Goal: Task Accomplishment & Management: Manage account settings

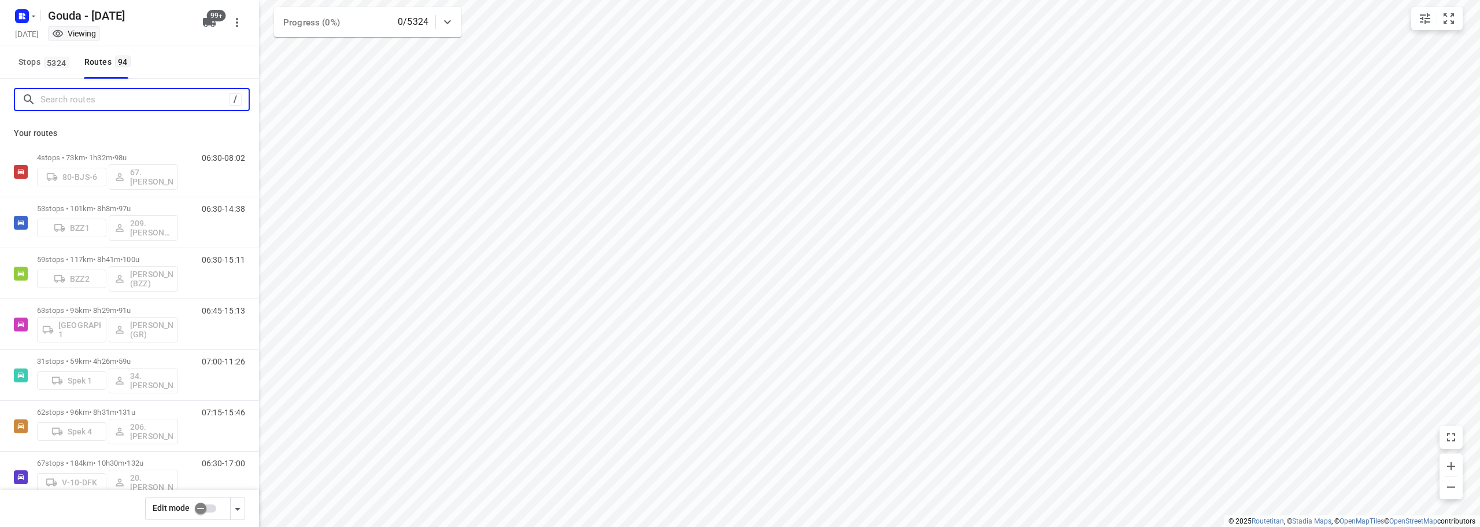
click at [124, 106] on input "Search routes" at bounding box center [134, 100] width 188 height 18
click at [200, 500] on input "checkbox" at bounding box center [201, 508] width 66 height 22
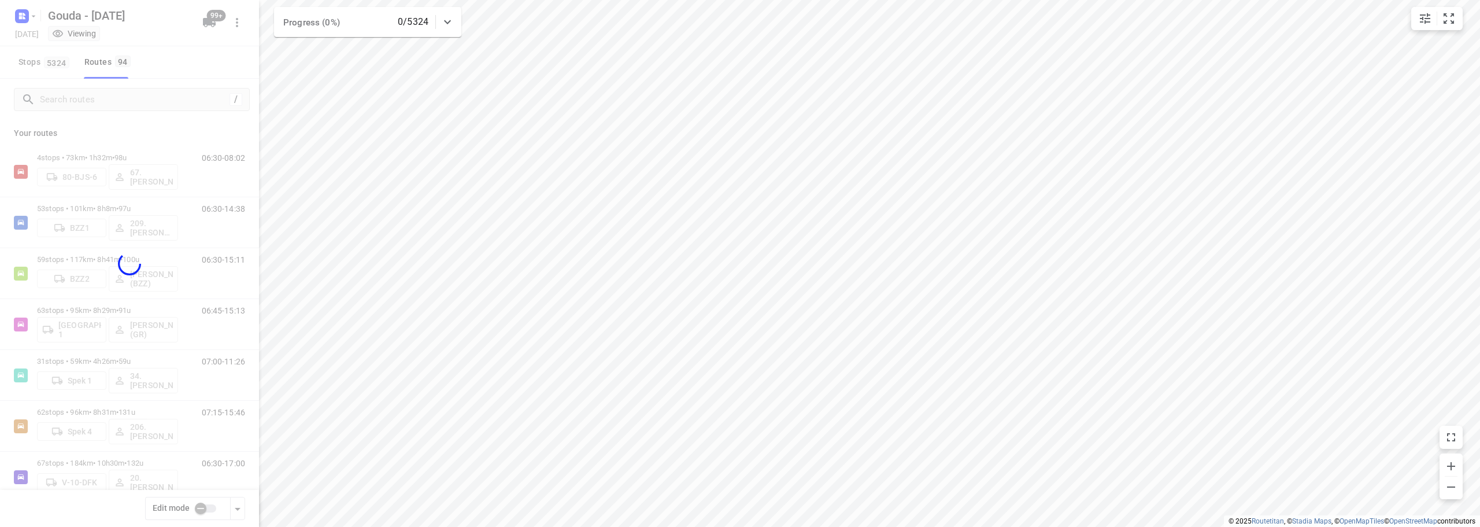
click at [111, 100] on div at bounding box center [129, 263] width 259 height 527
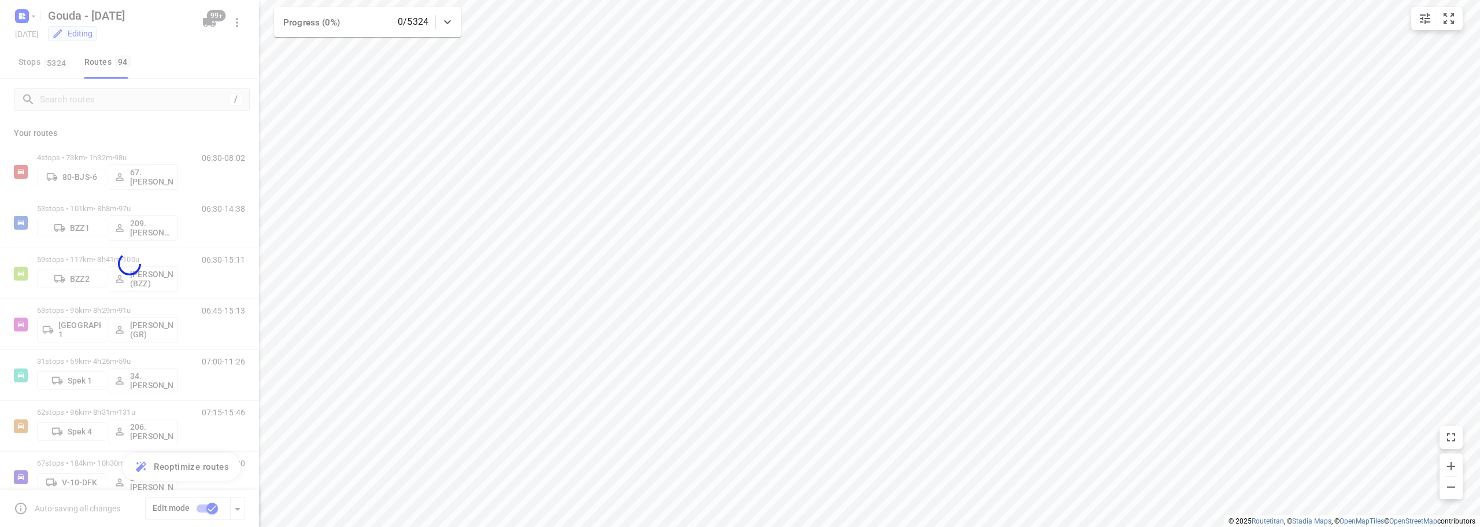
checkbox input "true"
click at [111, 100] on div at bounding box center [129, 263] width 259 height 527
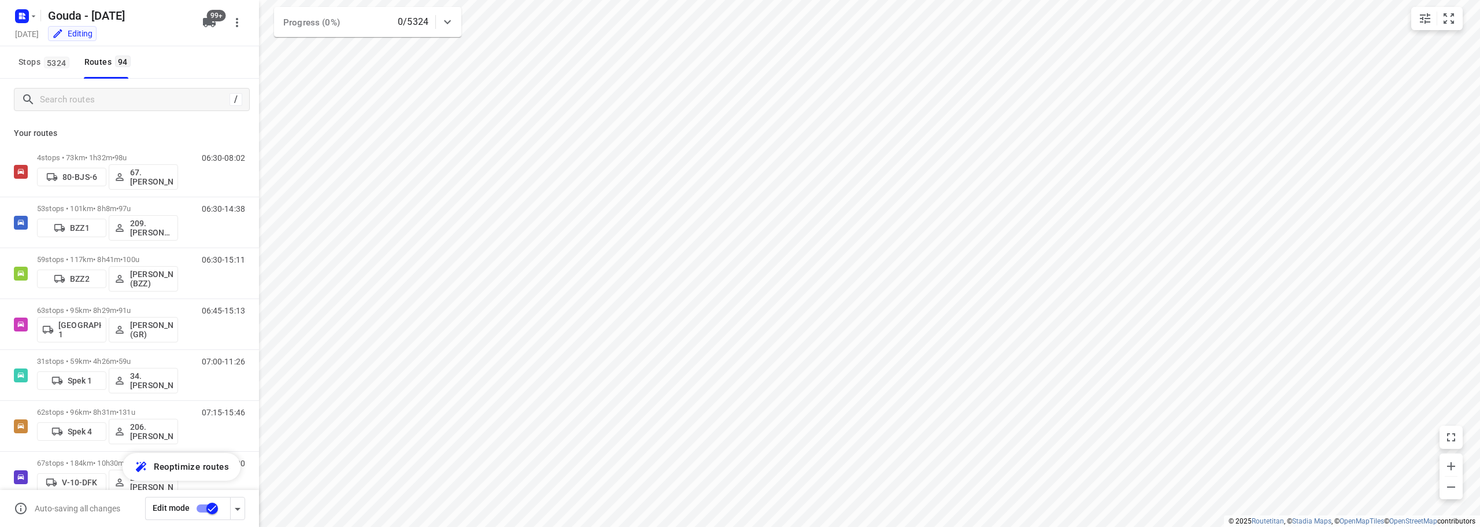
drag, startPoint x: 174, startPoint y: 62, endPoint x: 174, endPoint y: 68, distance: 6.4
click at [174, 62] on div "Stops 5324 Routes 94" at bounding box center [129, 62] width 259 height 32
click at [148, 109] on div "/" at bounding box center [132, 99] width 236 height 23
click at [164, 104] on input "Search routes" at bounding box center [144, 100] width 208 height 18
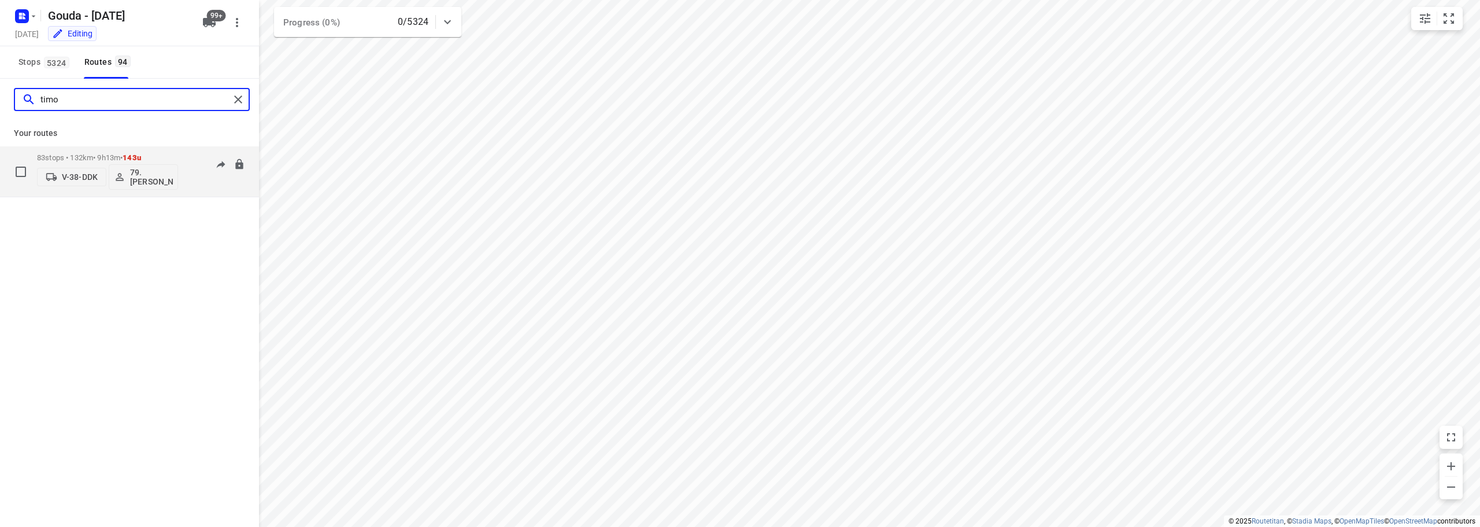
type input "timo"
click at [139, 176] on p "79. [PERSON_NAME]" at bounding box center [151, 177] width 43 height 19
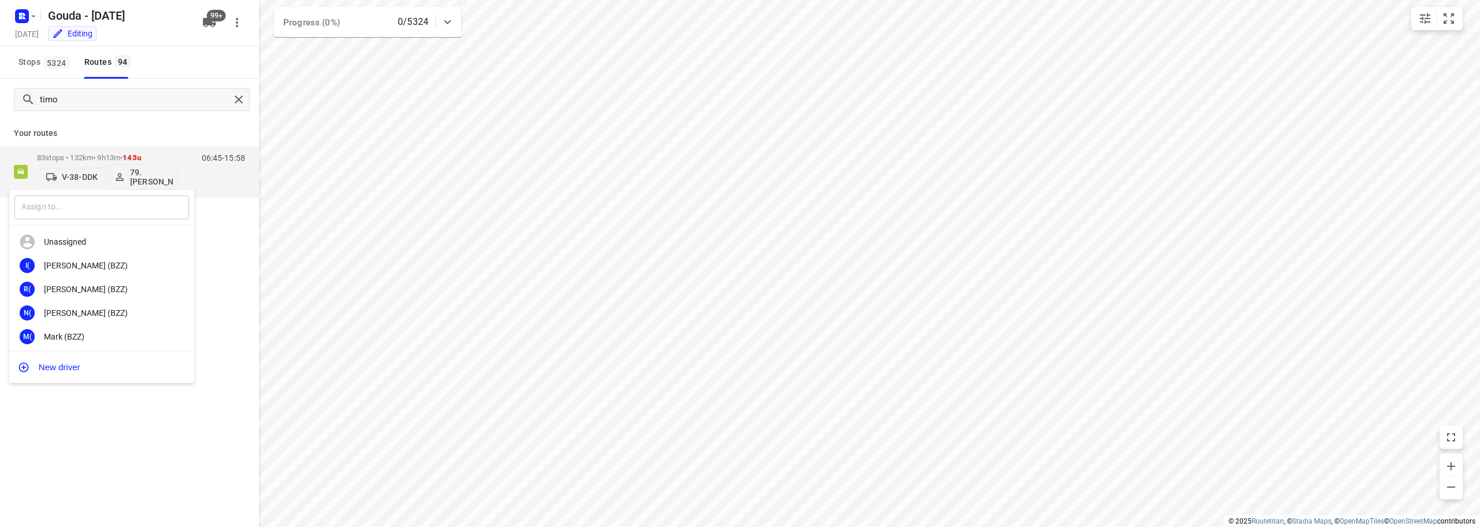
click at [111, 209] on input "text" at bounding box center [101, 207] width 175 height 24
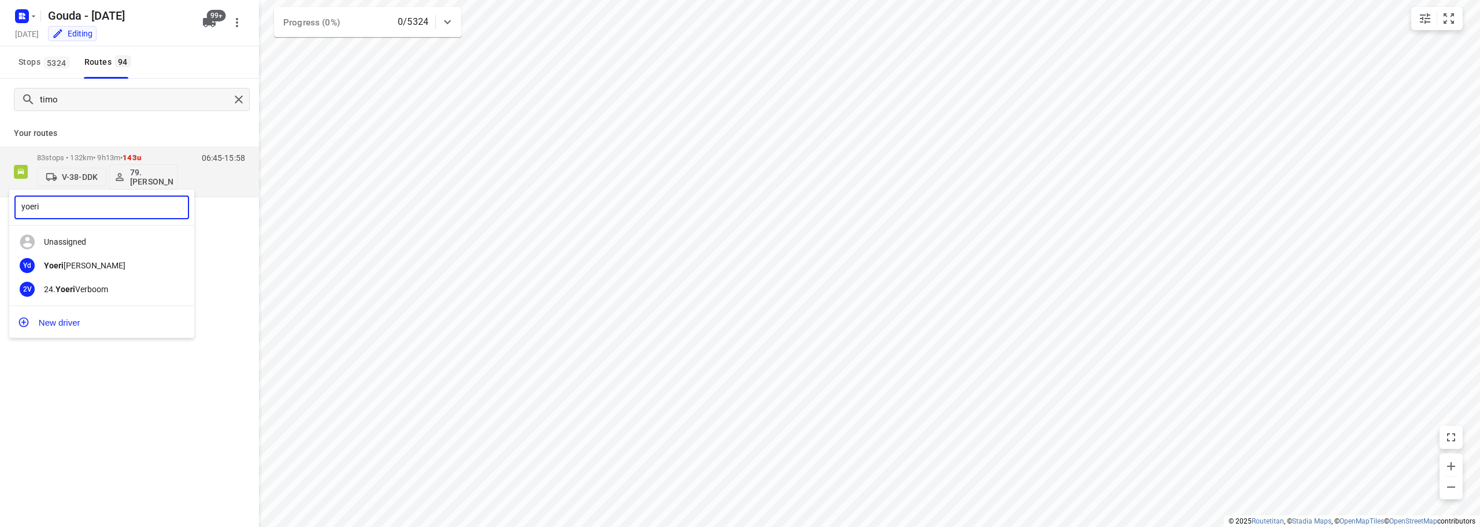
type input "yoeri"
click at [112, 289] on div "24. Yoeri Verboom" at bounding box center [104, 288] width 121 height 9
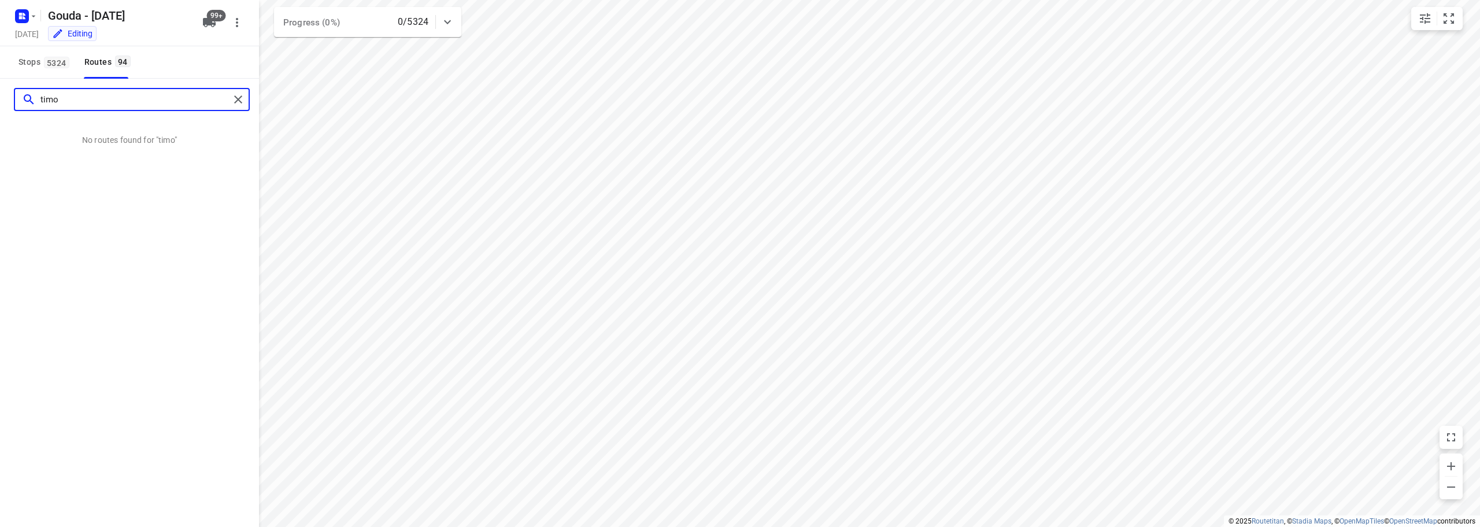
drag, startPoint x: 164, startPoint y: 103, endPoint x: 0, endPoint y: 91, distance: 164.1
click at [0, 91] on div "timo" at bounding box center [129, 100] width 259 height 42
type input "gurs"
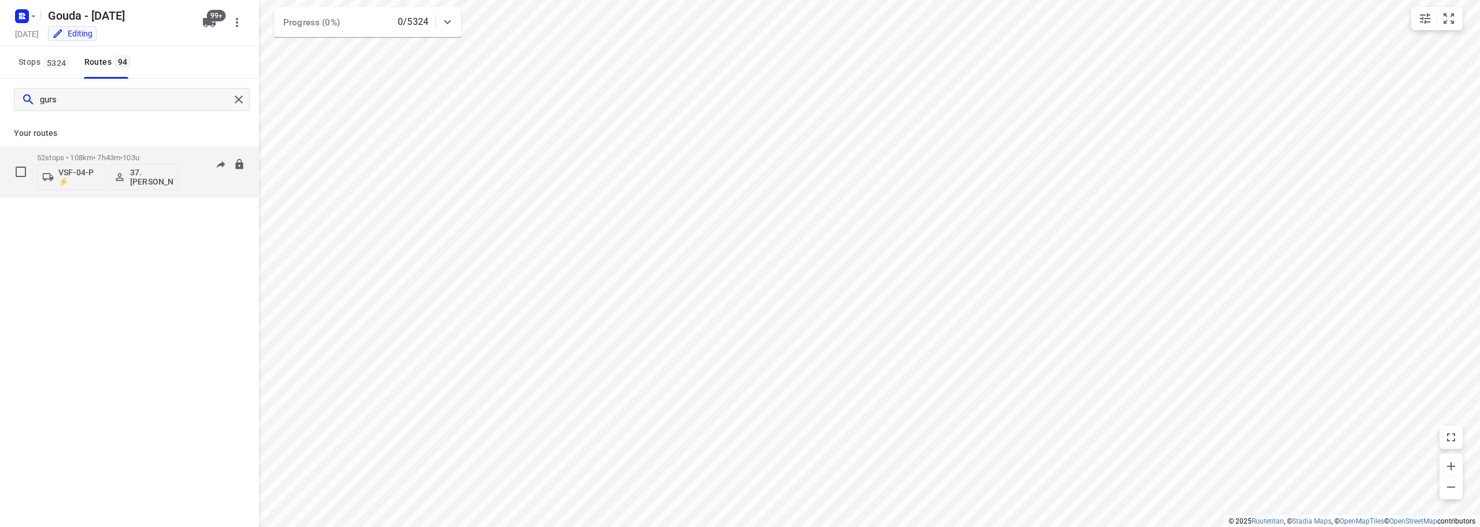
click at [141, 175] on p "37.Gursel Sonmez" at bounding box center [151, 177] width 43 height 19
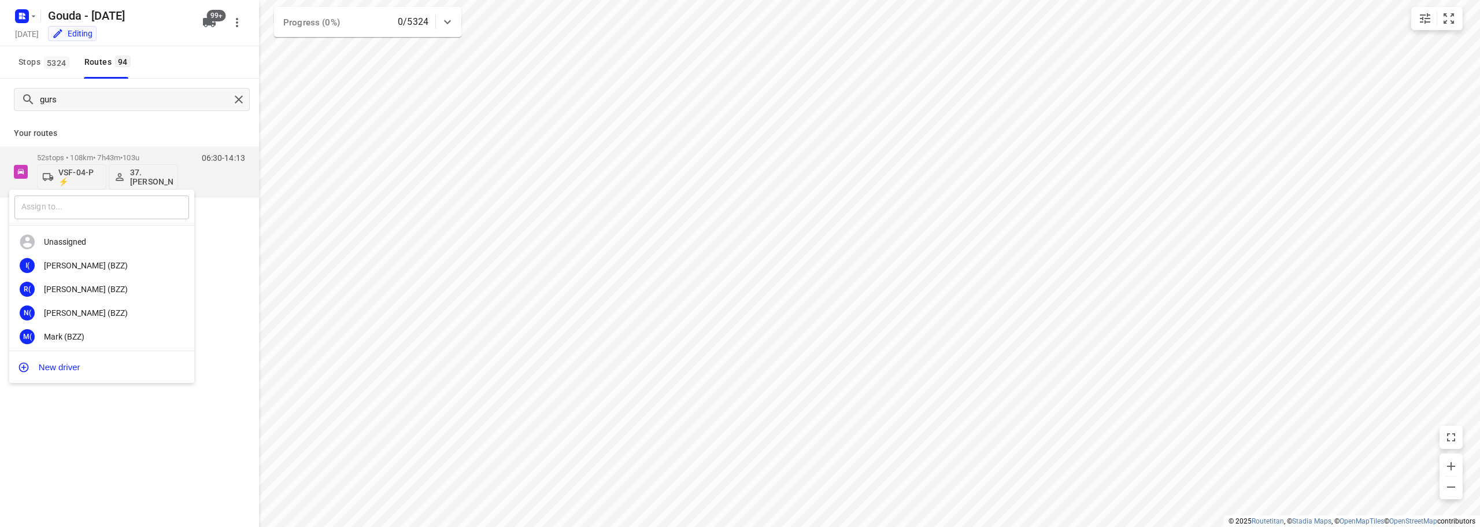
click at [110, 204] on input "text" at bounding box center [101, 207] width 175 height 24
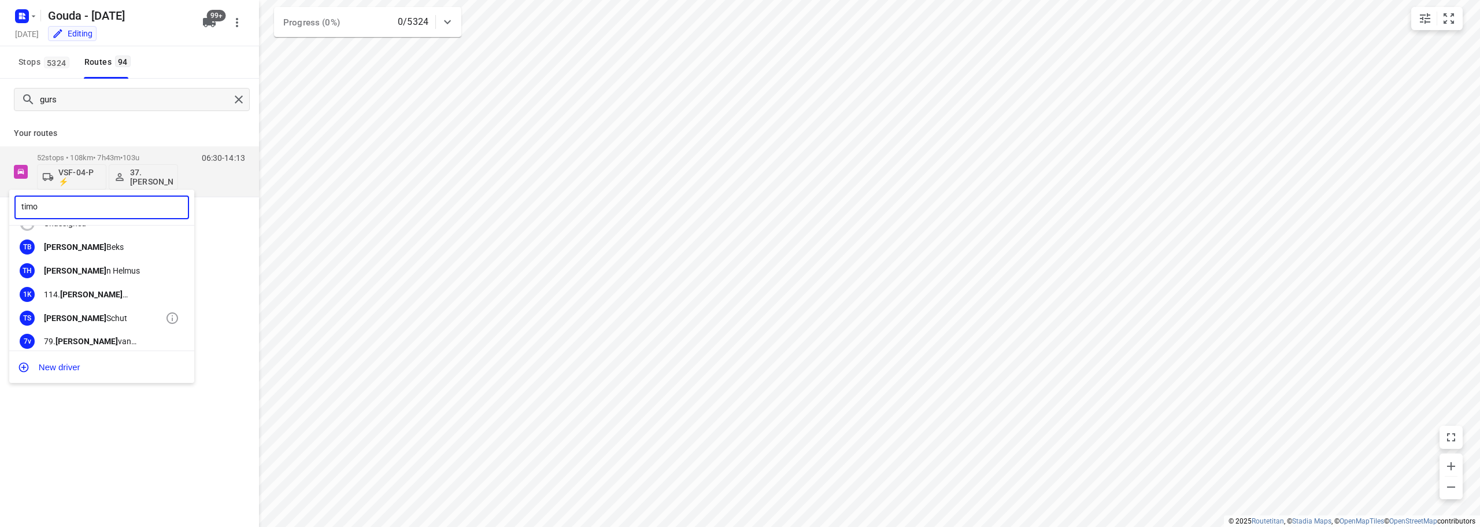
scroll to position [26, 0]
type input "timo"
click at [103, 330] on div "79. Timo van Deuren" at bounding box center [104, 333] width 121 height 9
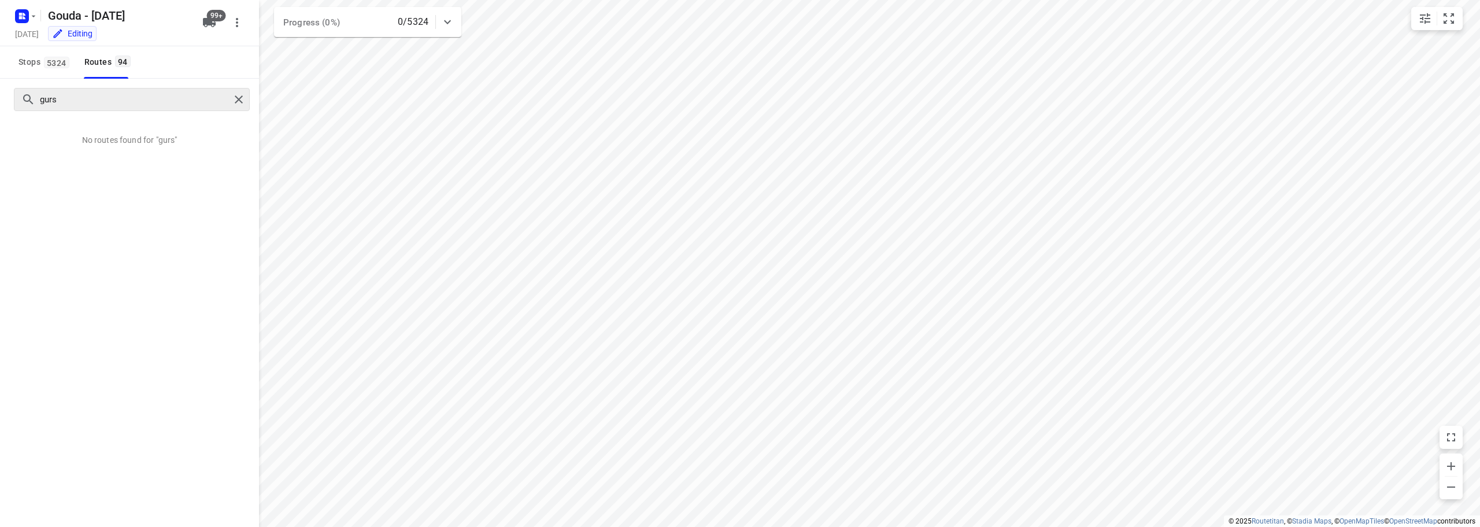
drag, startPoint x: 140, startPoint y: 165, endPoint x: 236, endPoint y: 101, distance: 115.8
click at [145, 162] on div "gurs No routes found for "gurs"" at bounding box center [129, 319] width 259 height 480
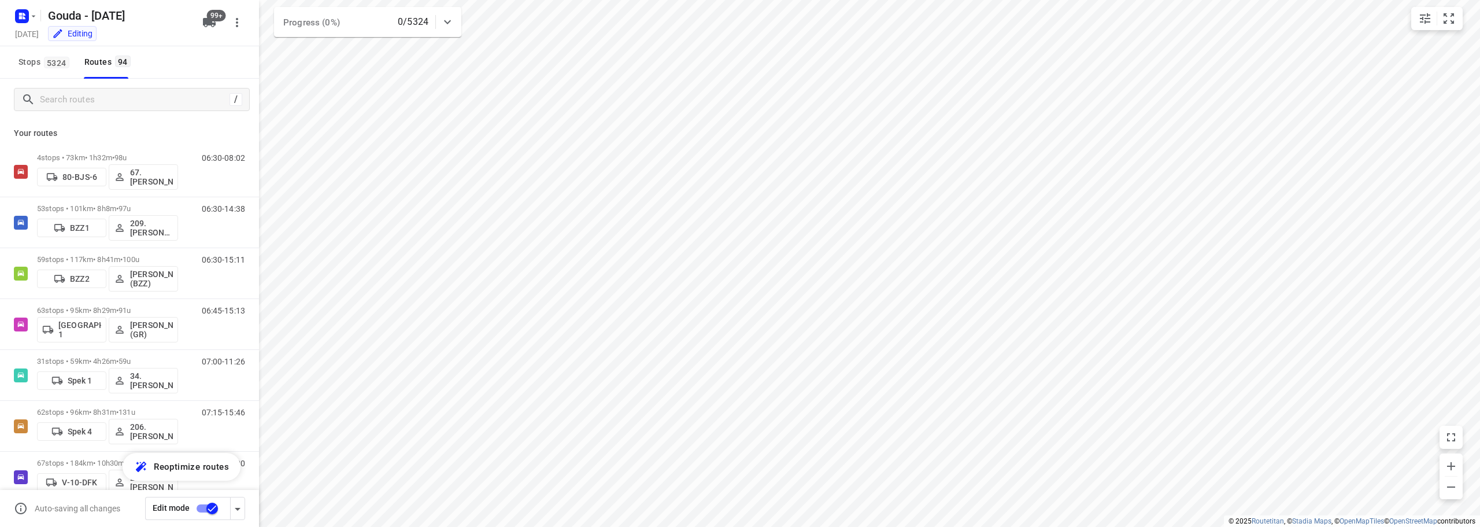
click at [171, 62] on div "Stops 5324 Routes 94" at bounding box center [129, 62] width 259 height 32
click at [213, 505] on input "checkbox" at bounding box center [212, 508] width 66 height 22
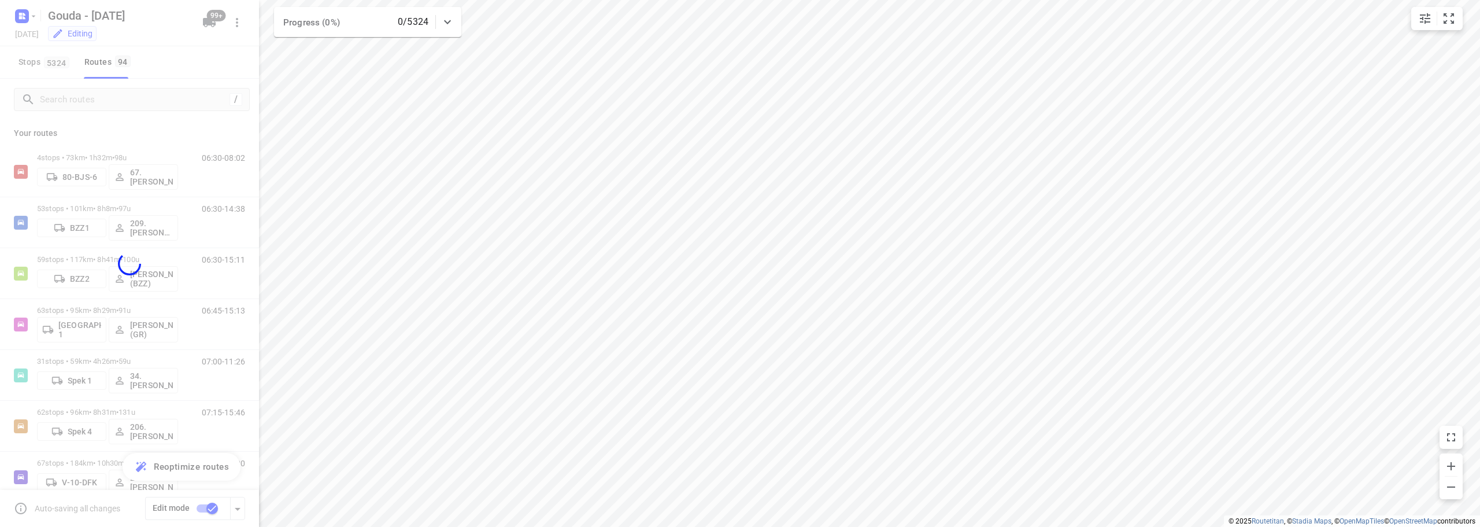
click at [198, 74] on div at bounding box center [129, 263] width 259 height 527
checkbox input "false"
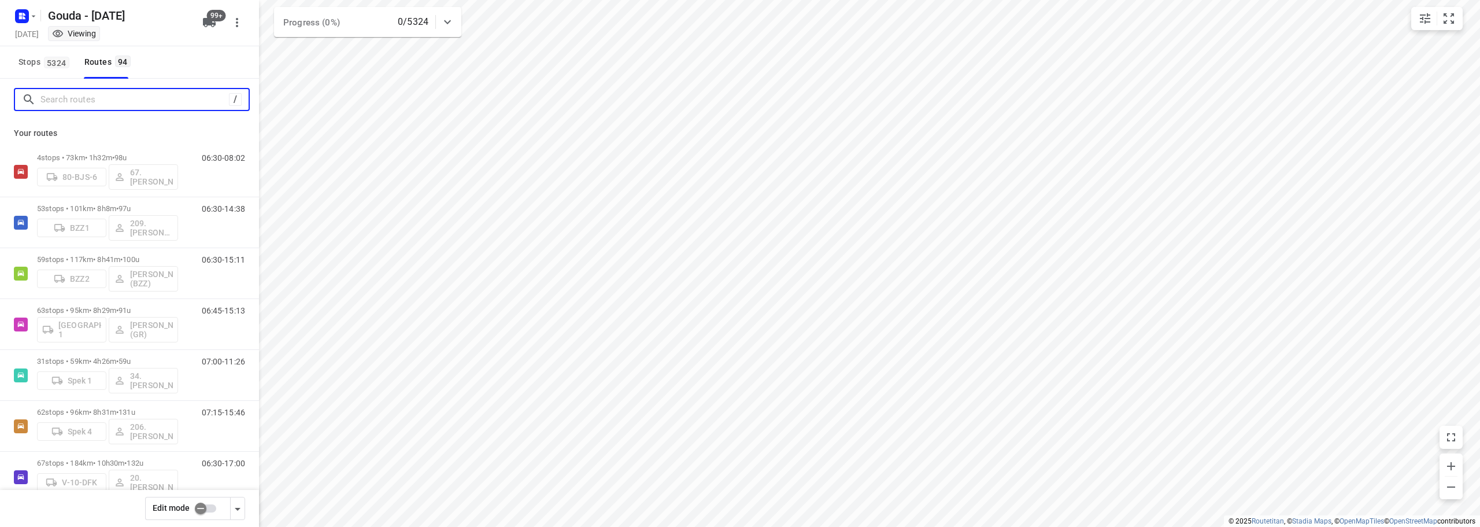
click at [87, 101] on input "Search routes" at bounding box center [134, 100] width 188 height 18
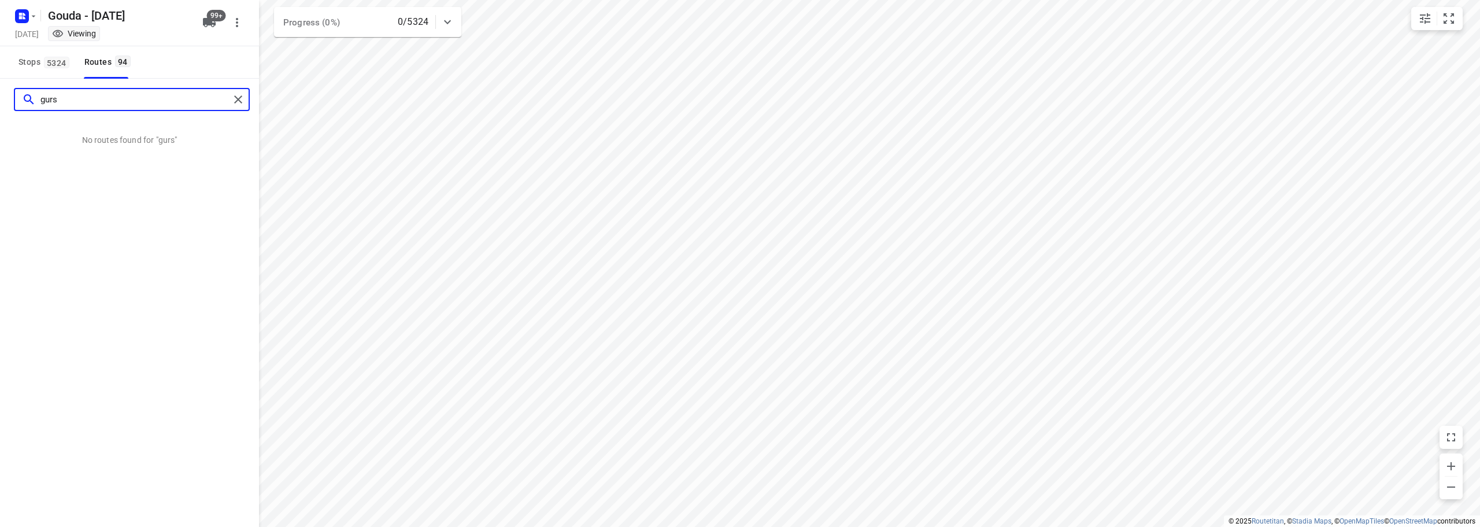
type input "gurse"
drag, startPoint x: 81, startPoint y: 98, endPoint x: 2, endPoint y: 4, distance: 122.7
click at [0, 9] on div "Gouda - Monday Monday, Oct 06 Viewing 99+ Stops 5324 Routes 94 gurse No routes …" at bounding box center [129, 263] width 259 height 527
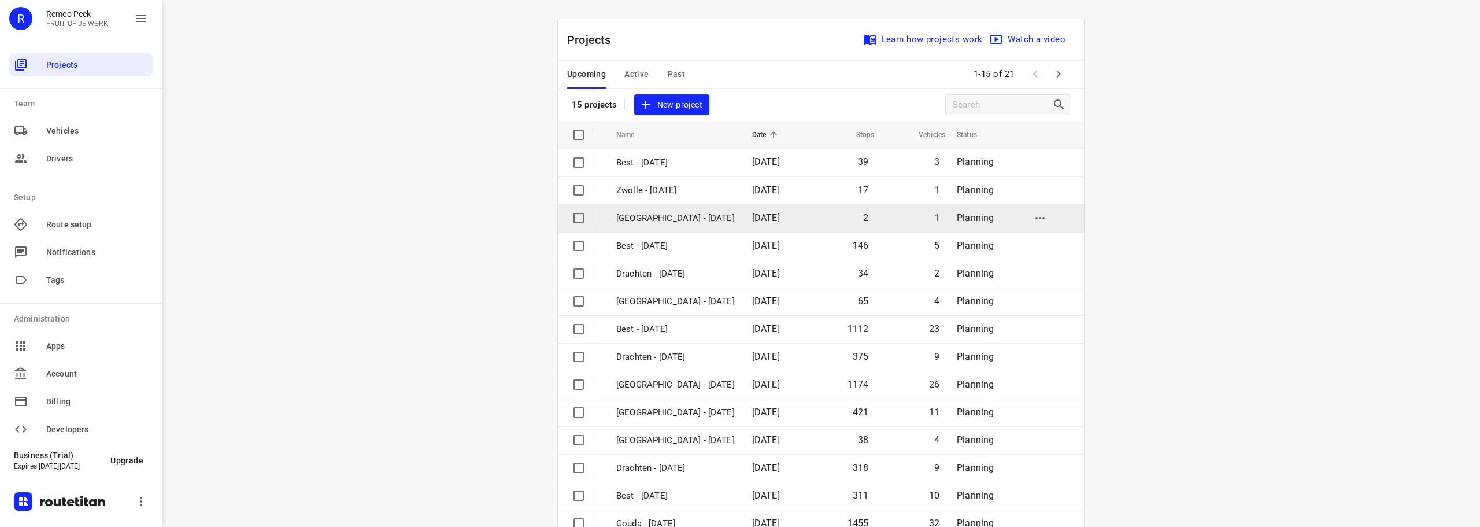
scroll to position [58, 0]
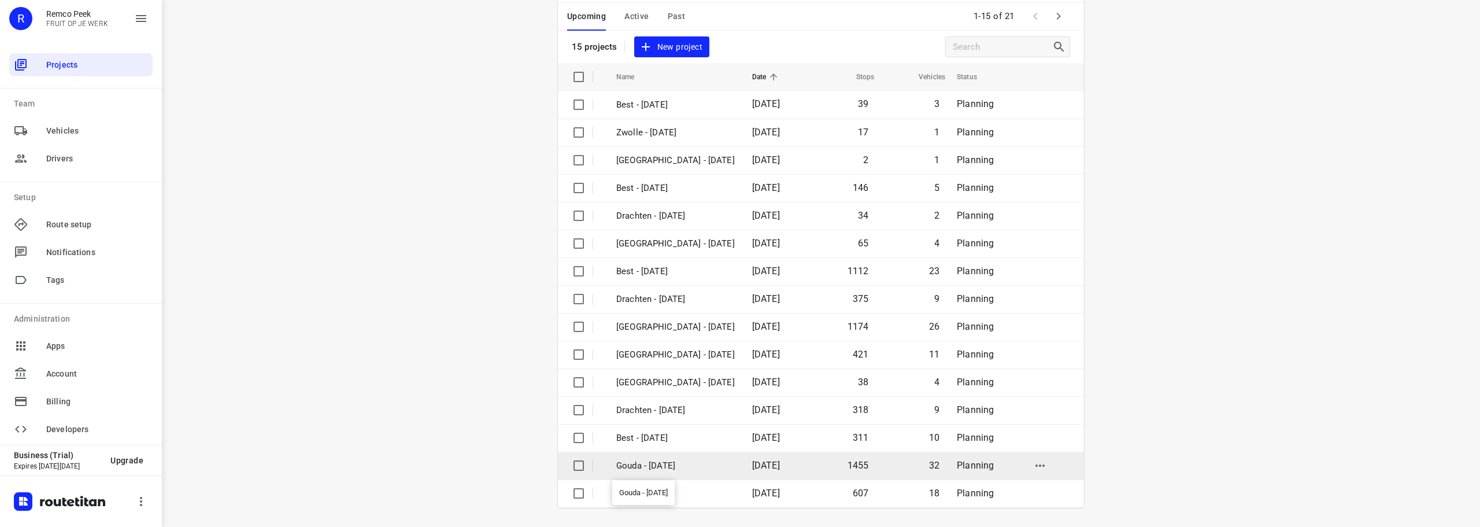
click at [660, 468] on p "Gouda - Tuesday" at bounding box center [675, 465] width 119 height 13
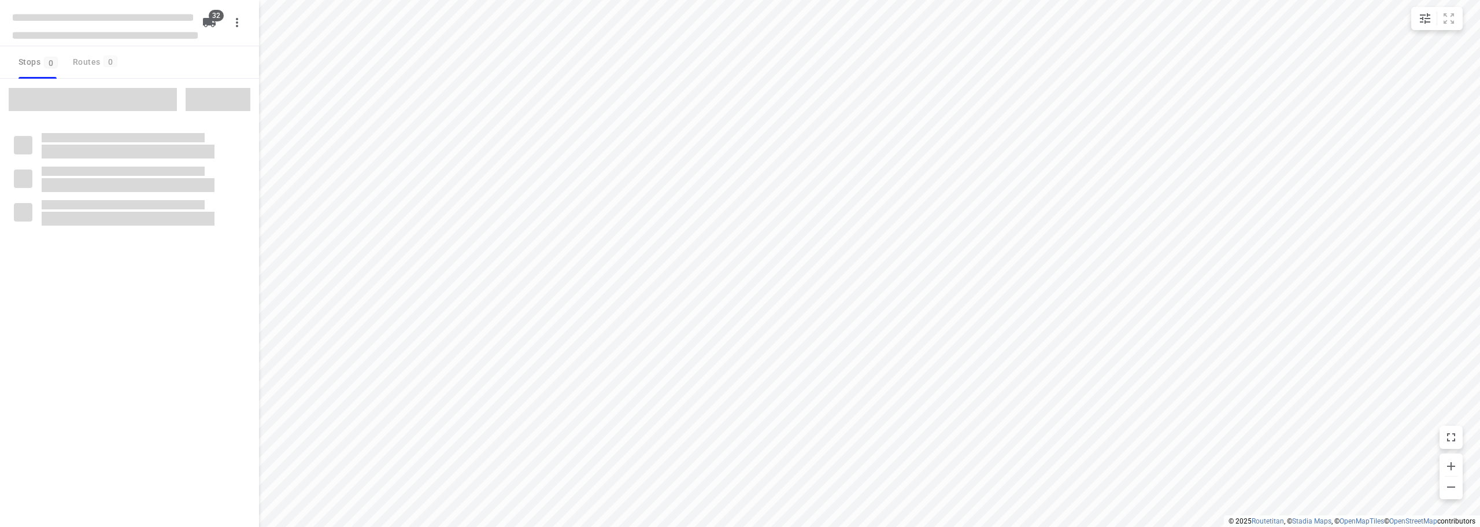
checkbox input "true"
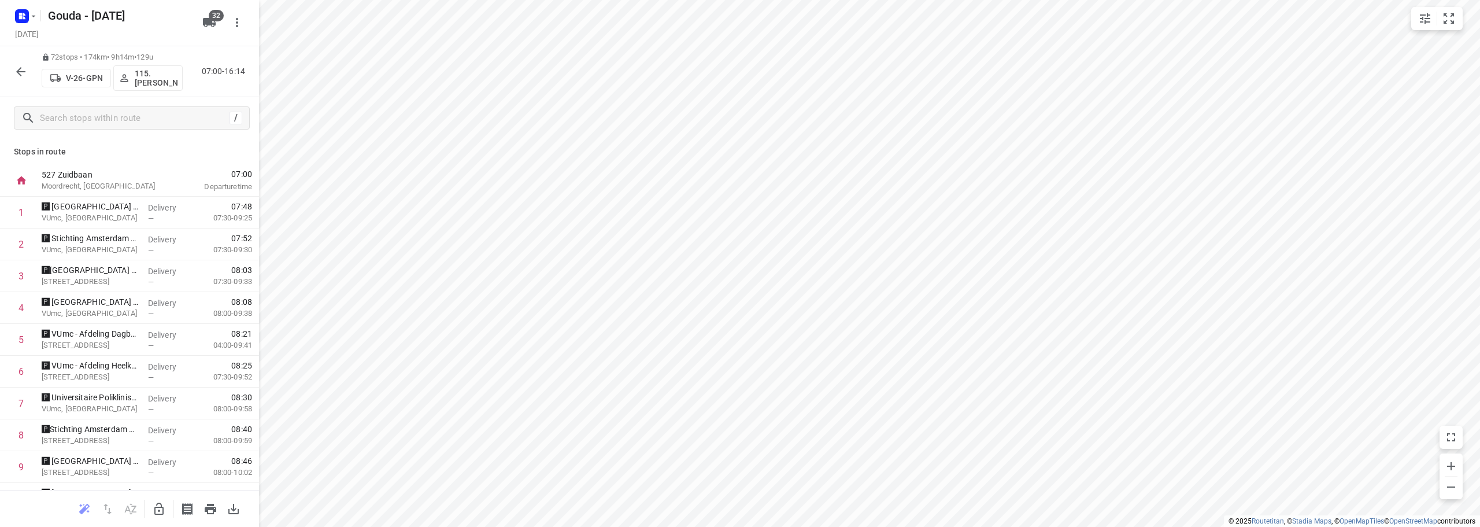
click at [192, 94] on div "72 stops • 174km • 9h14m • 129u V-26-GPN 115.Steff Crijnen 07:00-16:14" at bounding box center [129, 71] width 259 height 51
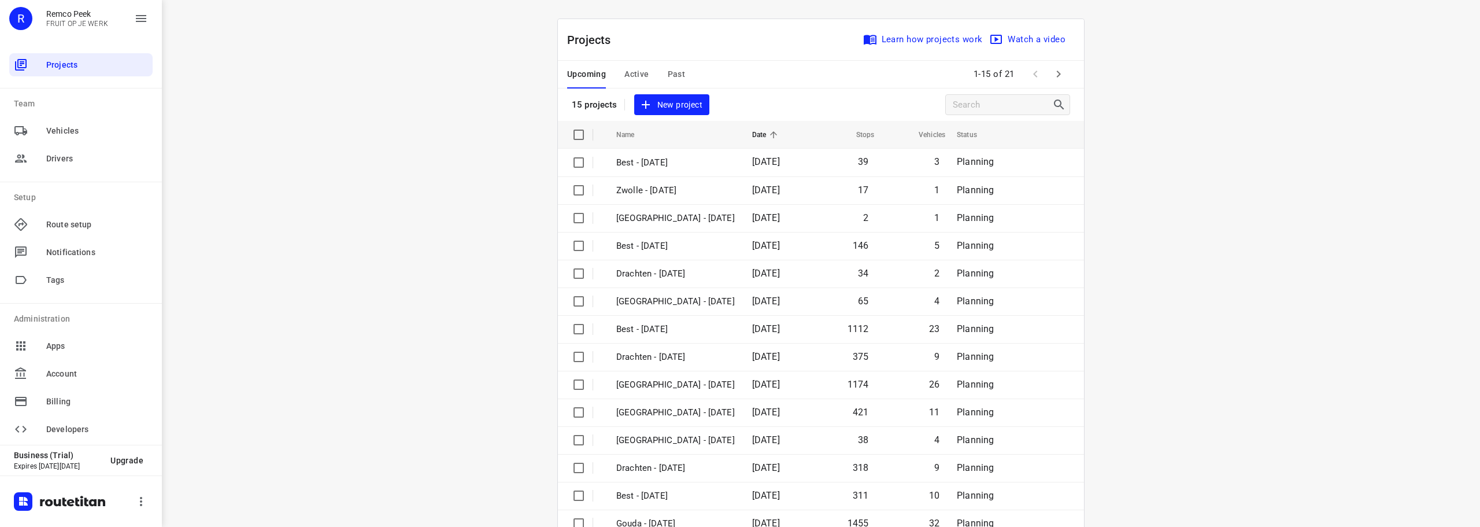
click at [680, 76] on div "Upcoming Active Past" at bounding box center [635, 75] width 136 height 28
click at [677, 73] on span "Past" at bounding box center [677, 74] width 18 height 14
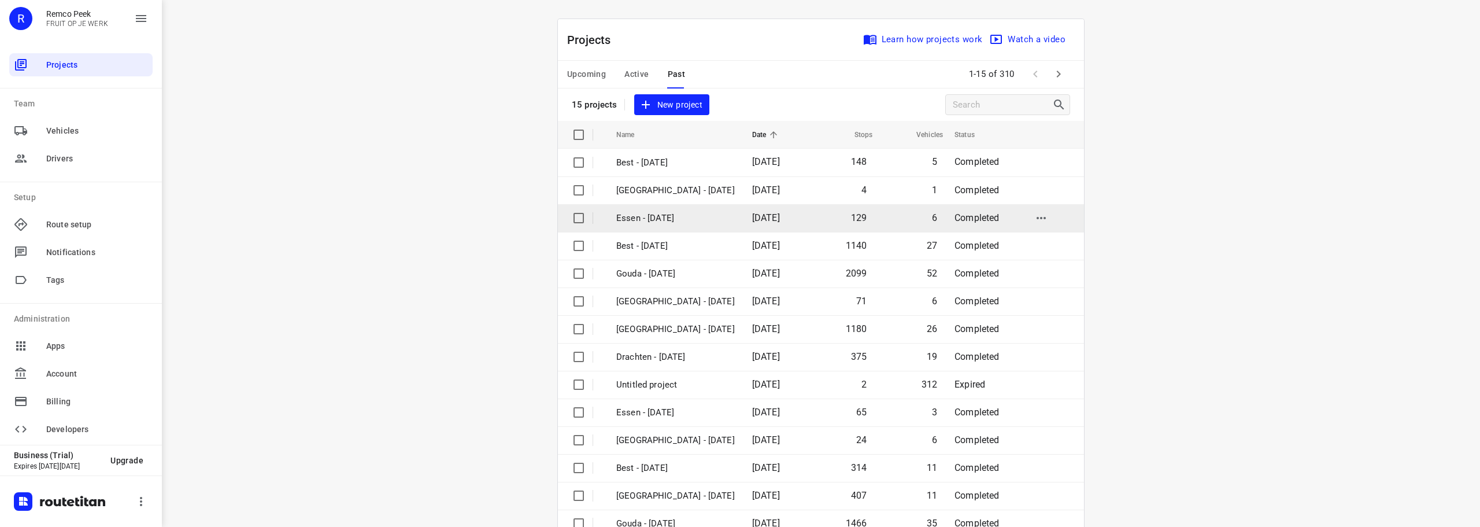
scroll to position [58, 0]
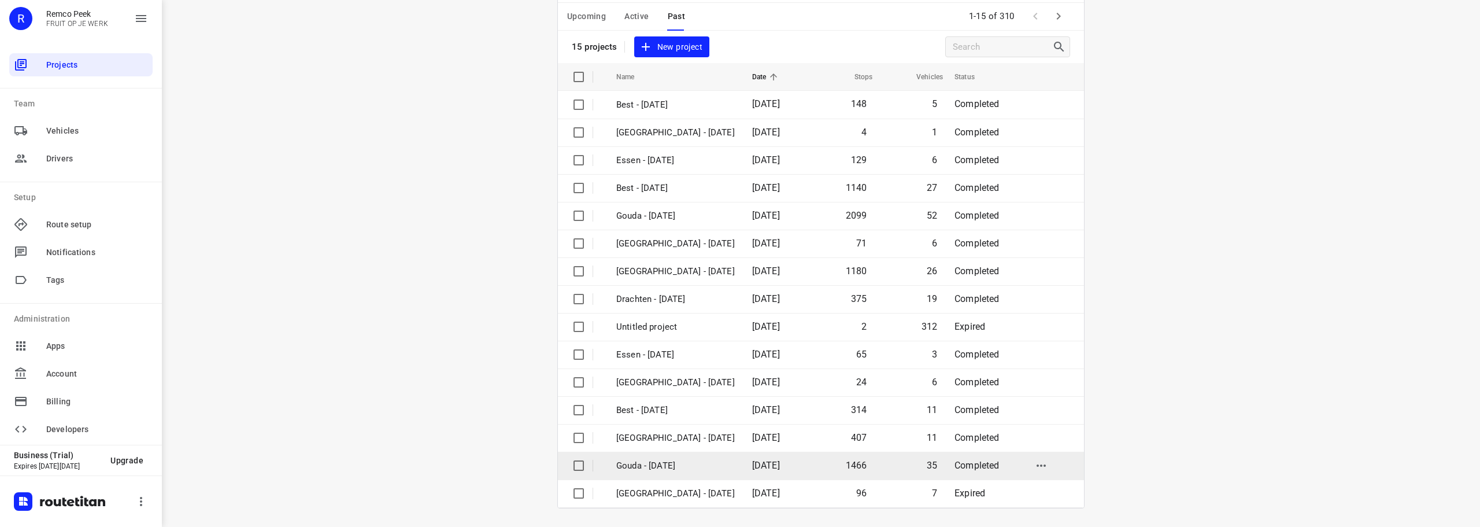
click at [670, 468] on p "Gouda - Tuesday" at bounding box center [675, 465] width 119 height 13
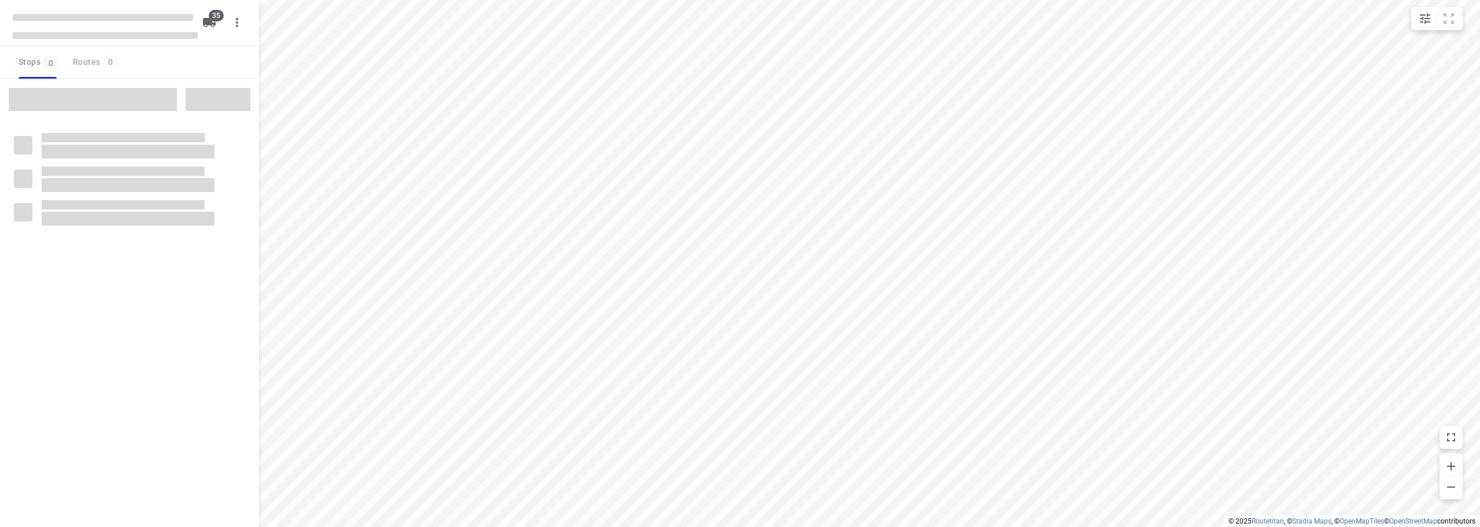
checkbox input "true"
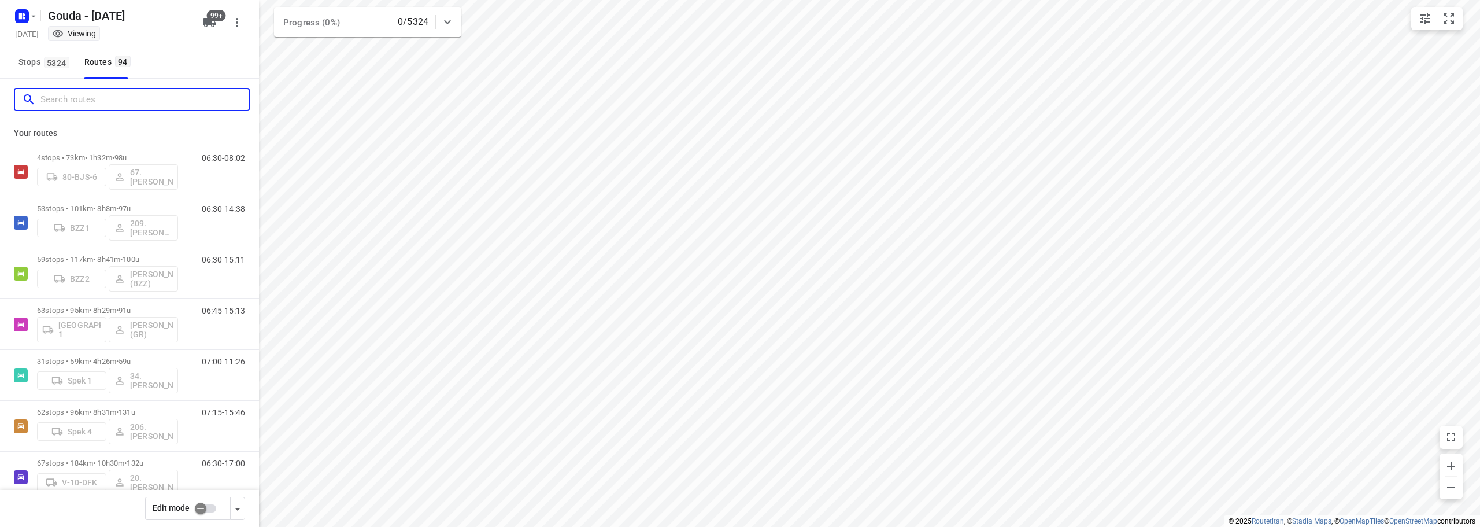
click at [162, 105] on input "Search routes" at bounding box center [144, 100] width 208 height 18
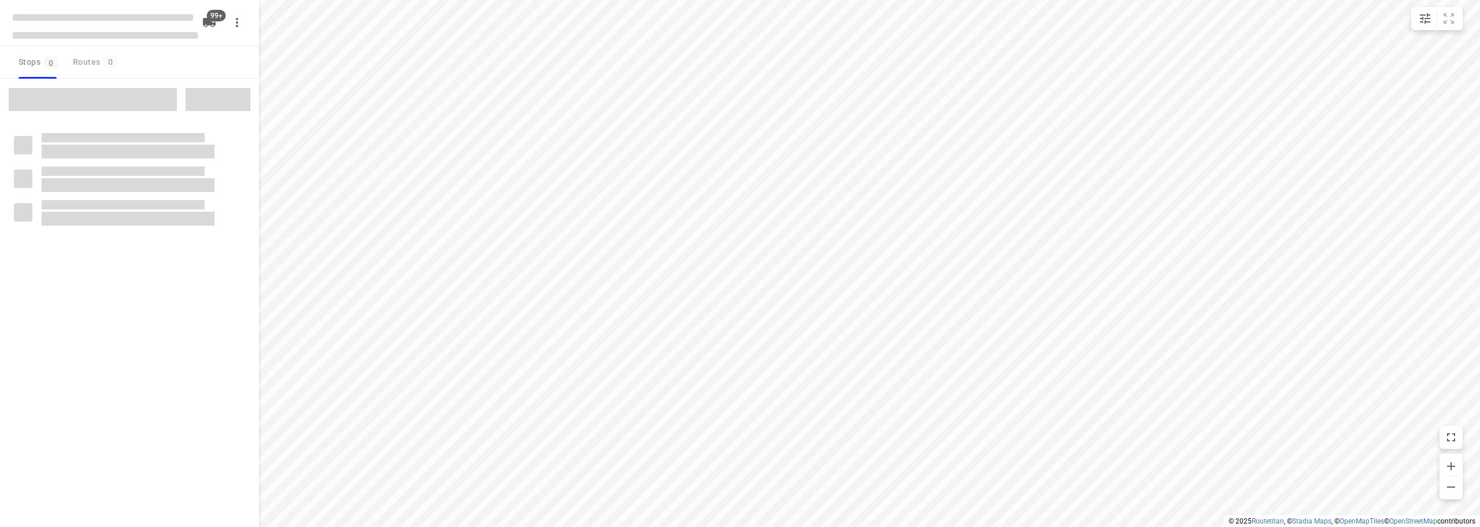
checkbox input "true"
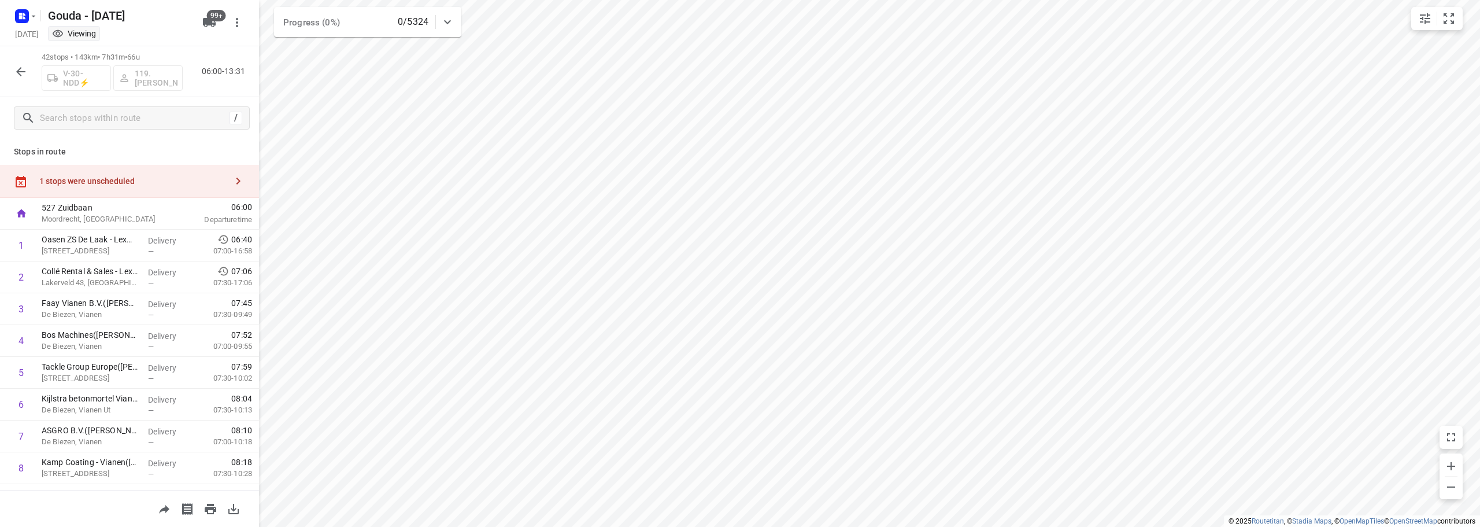
click at [24, 65] on button "button" at bounding box center [20, 71] width 23 height 23
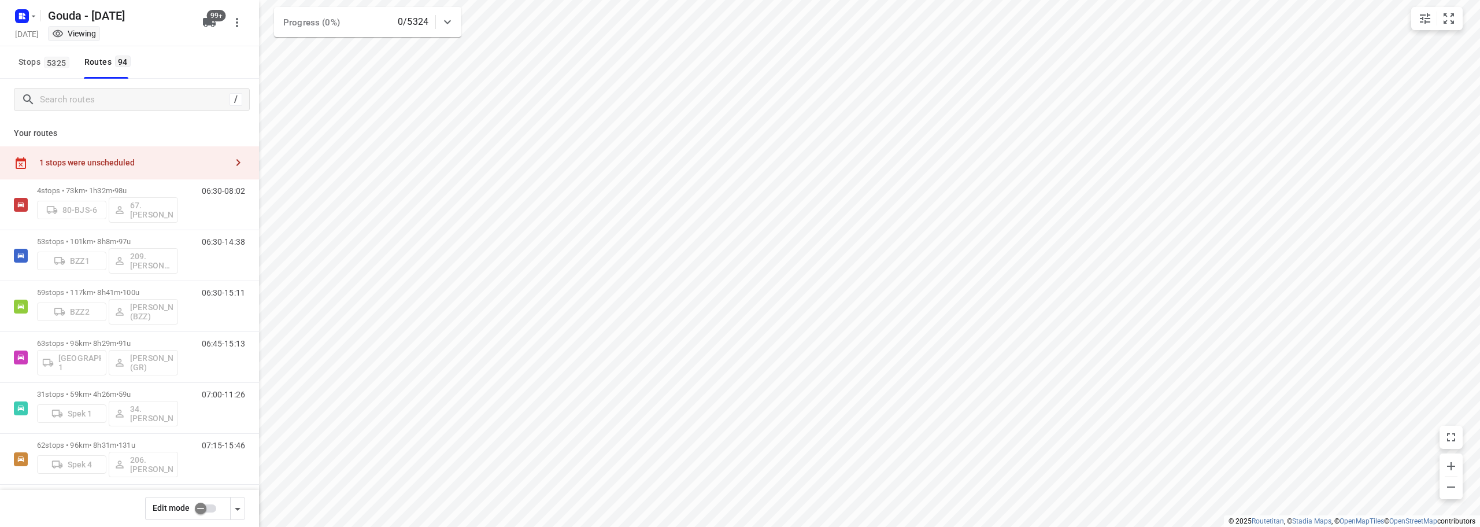
click at [214, 509] on input "checkbox" at bounding box center [201, 508] width 66 height 22
checkbox input "false"
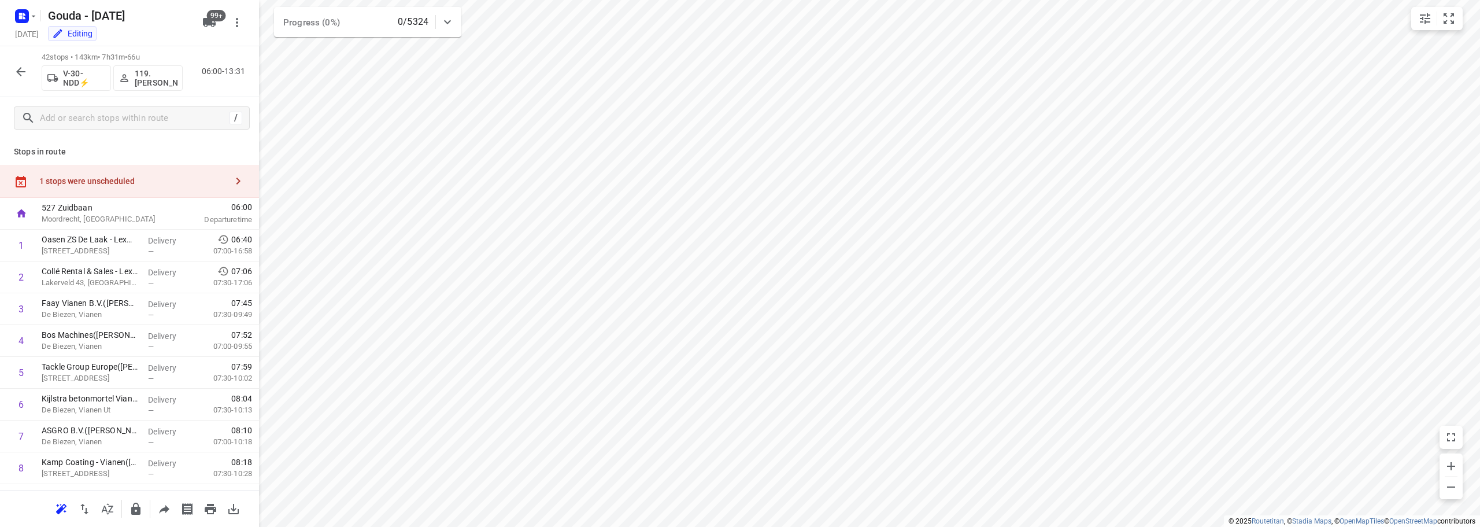
click at [126, 145] on div at bounding box center [129, 263] width 259 height 527
click at [113, 176] on div "1 stops were unscheduled" at bounding box center [132, 180] width 187 height 9
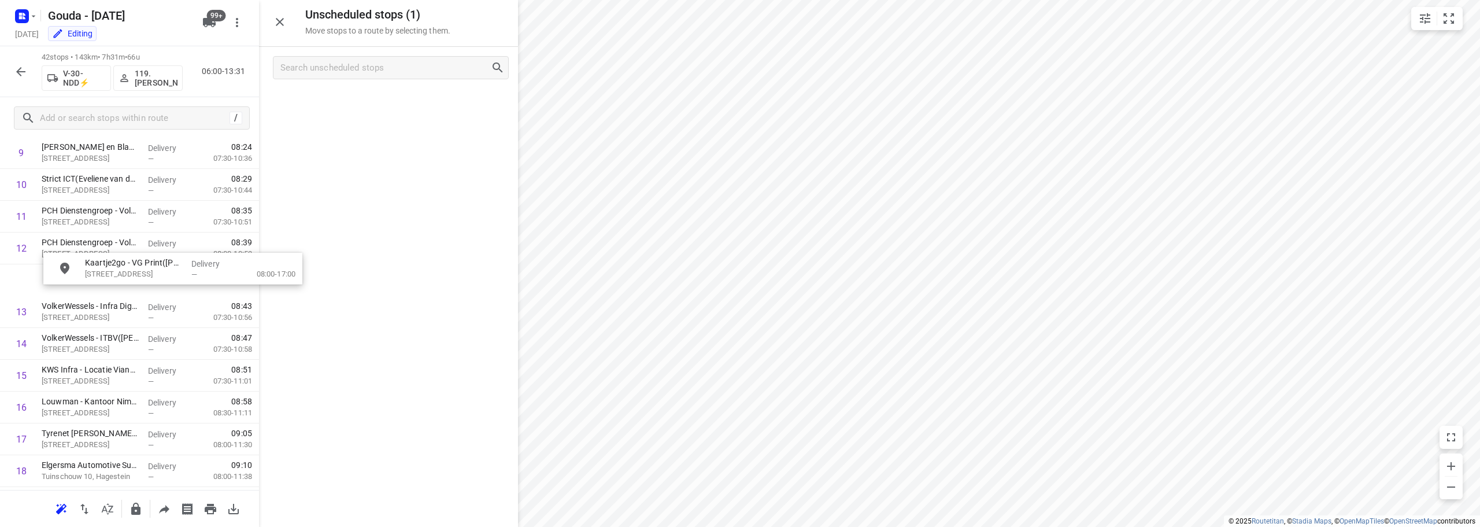
scroll to position [345, 0]
drag, startPoint x: 386, startPoint y: 112, endPoint x: 128, endPoint y: 383, distance: 373.8
click at [12, 73] on button "button" at bounding box center [20, 71] width 23 height 23
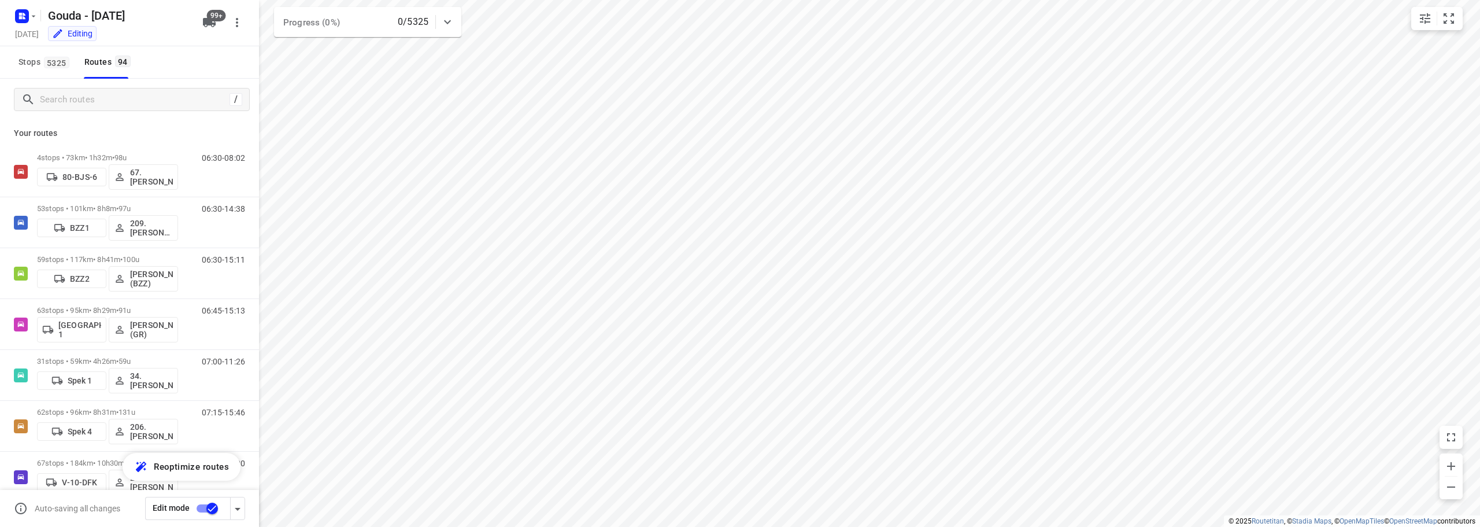
click at [219, 503] on input "checkbox" at bounding box center [212, 508] width 66 height 22
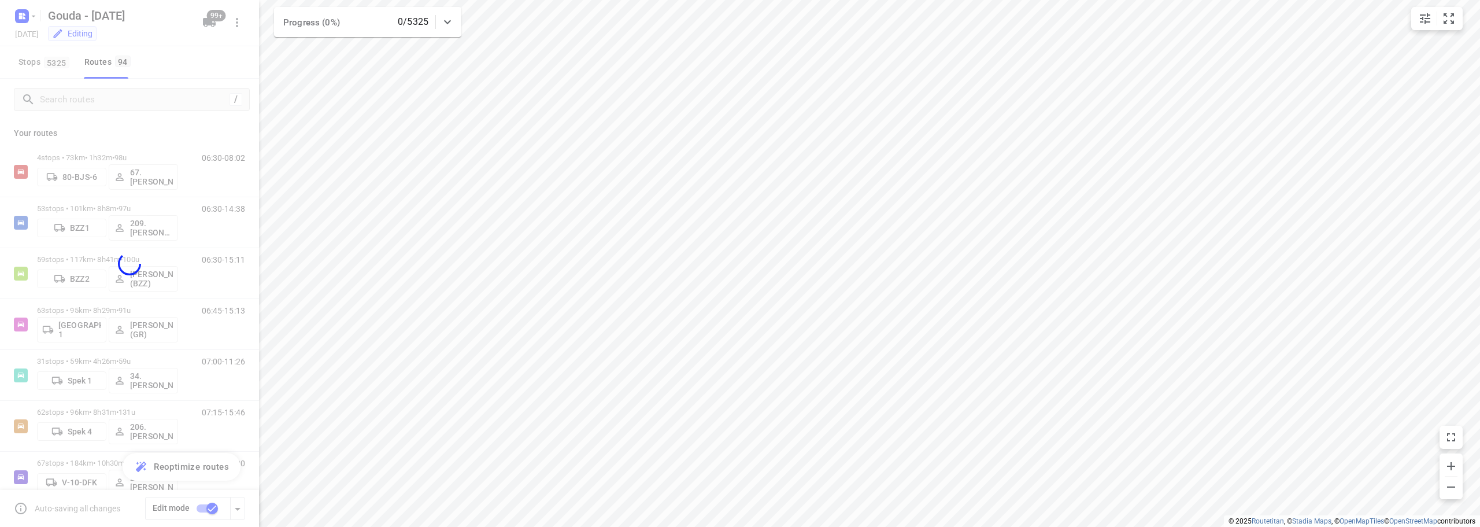
checkbox input "false"
